Goal: Find specific page/section: Find specific page/section

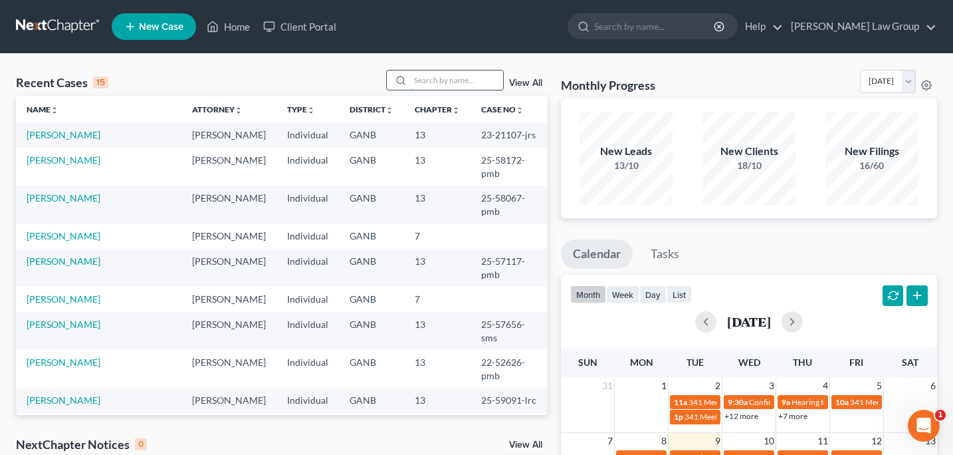
click at [415, 82] on input "search" at bounding box center [456, 79] width 93 height 19
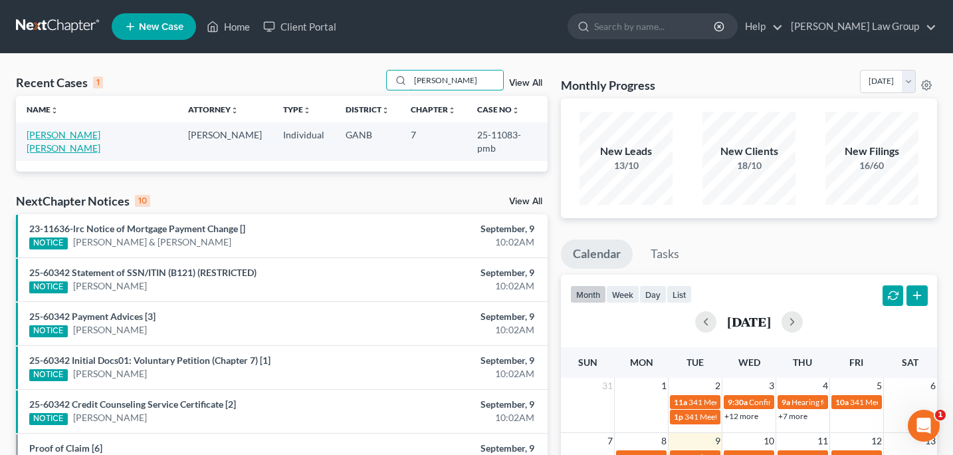
type input "[PERSON_NAME]"
click at [90, 135] on link "[PERSON_NAME] [PERSON_NAME]" at bounding box center [64, 141] width 74 height 25
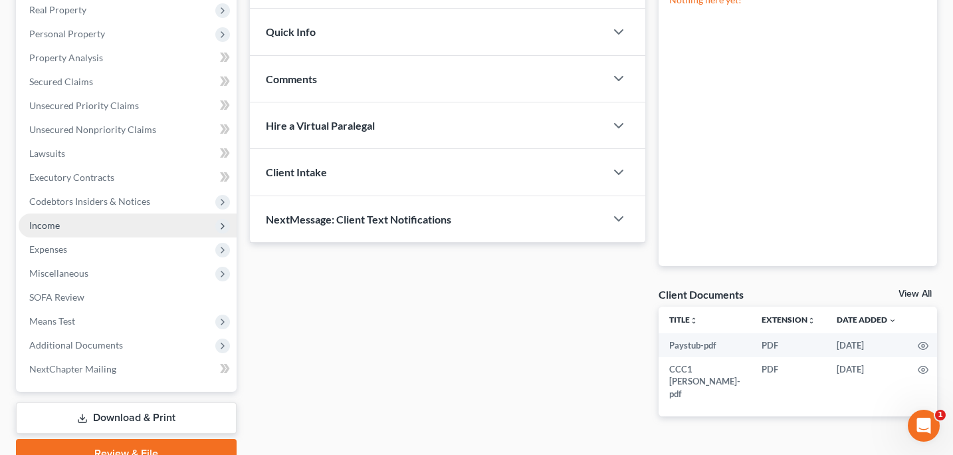
scroll to position [234, 0]
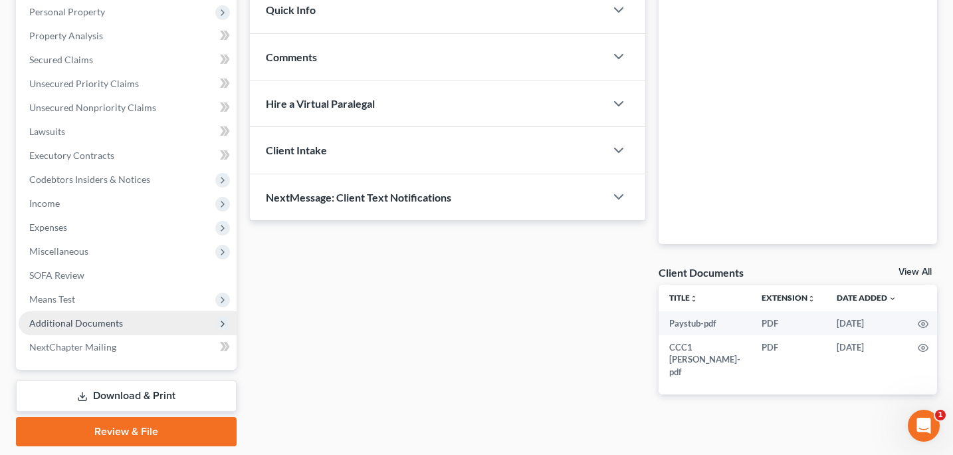
click at [124, 322] on span "Additional Documents" at bounding box center [128, 323] width 218 height 24
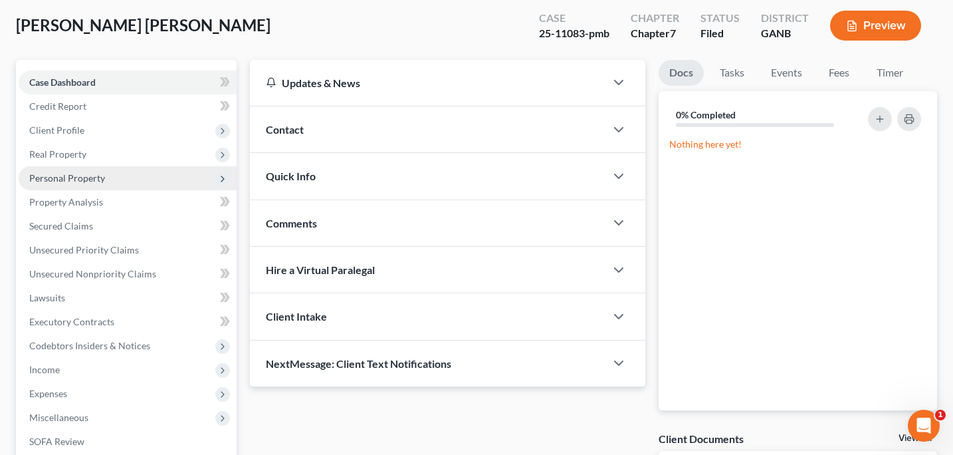
scroll to position [24, 0]
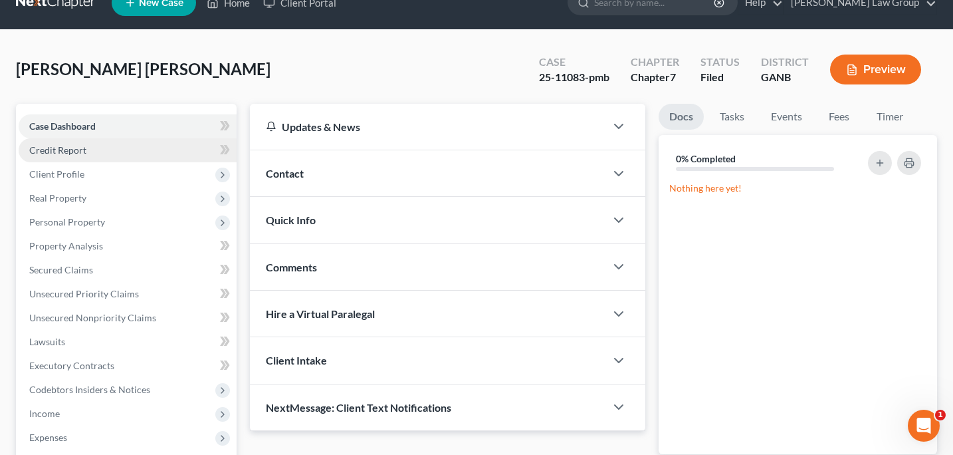
click at [68, 150] on span "Credit Report" at bounding box center [57, 149] width 57 height 11
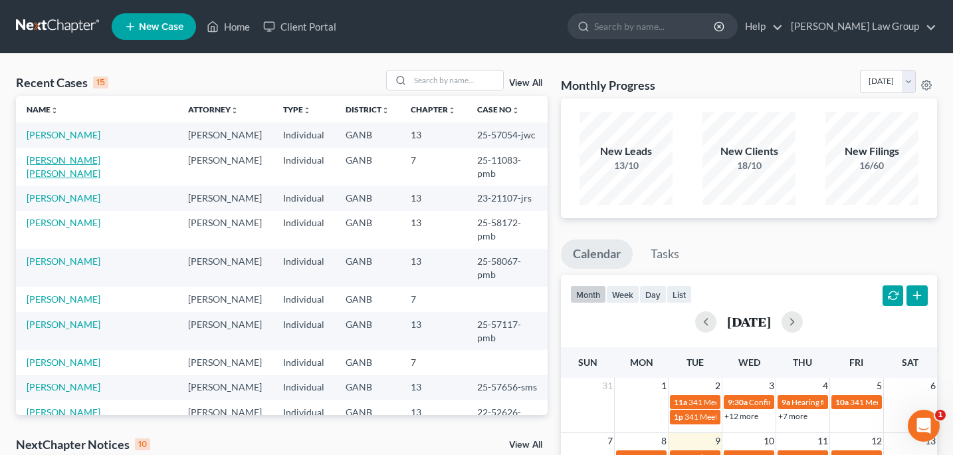
click at [86, 158] on link "[PERSON_NAME] [PERSON_NAME]" at bounding box center [64, 166] width 74 height 25
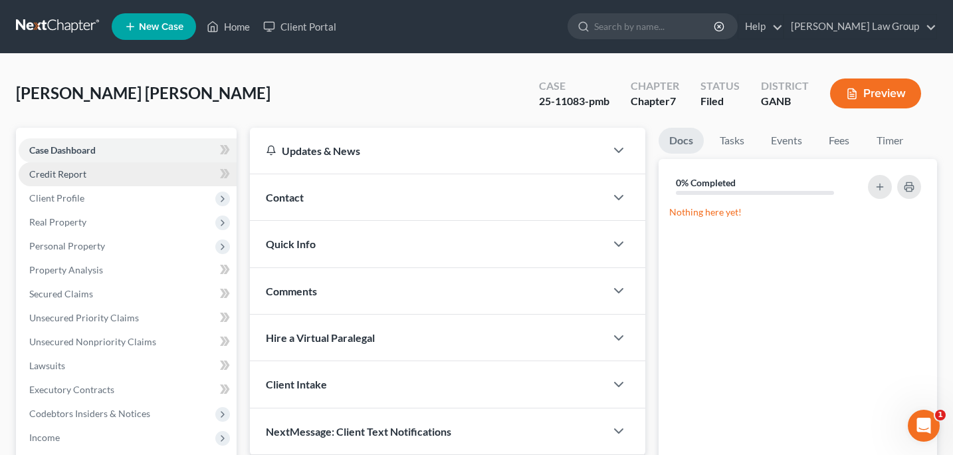
click at [72, 170] on span "Credit Report" at bounding box center [57, 173] width 57 height 11
